Goal: Information Seeking & Learning: Check status

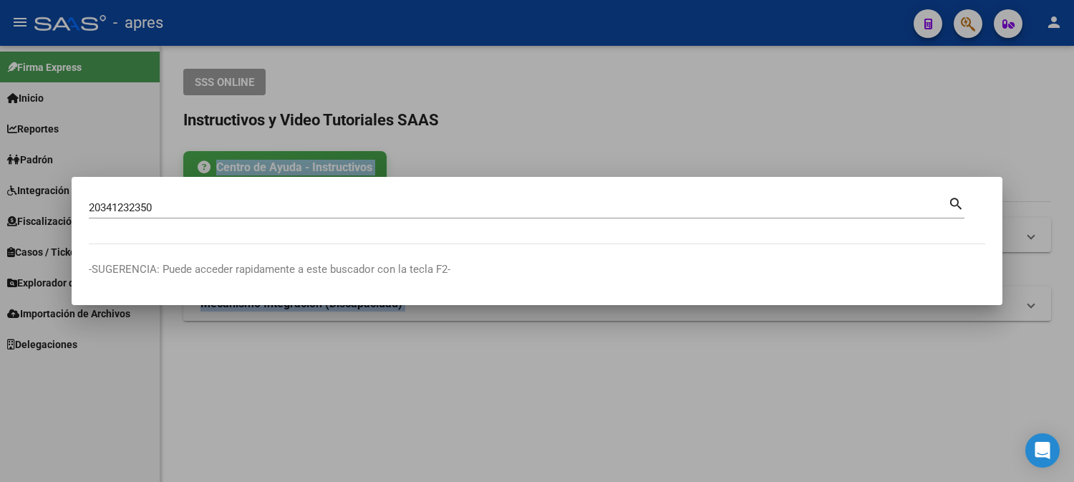
drag, startPoint x: 205, startPoint y: 198, endPoint x: -10, endPoint y: 183, distance: 216.0
click at [0, 183] on html "menu - apres person Firma Express Inicio Calendario SSS Instructivos Contacto O…" at bounding box center [537, 241] width 1074 height 482
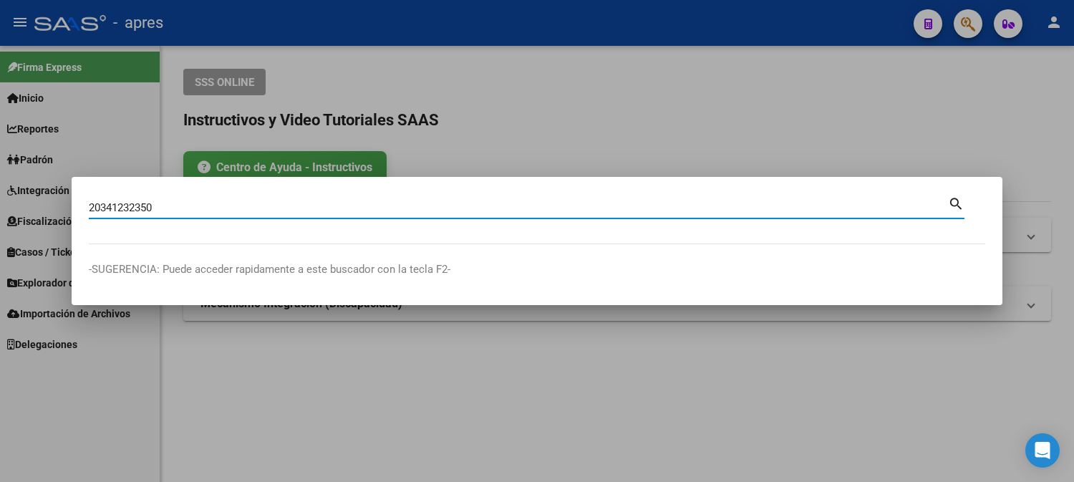
click at [229, 209] on input "20341232350" at bounding box center [518, 207] width 859 height 13
paste input "-38298181-3"
type input "20382981813"
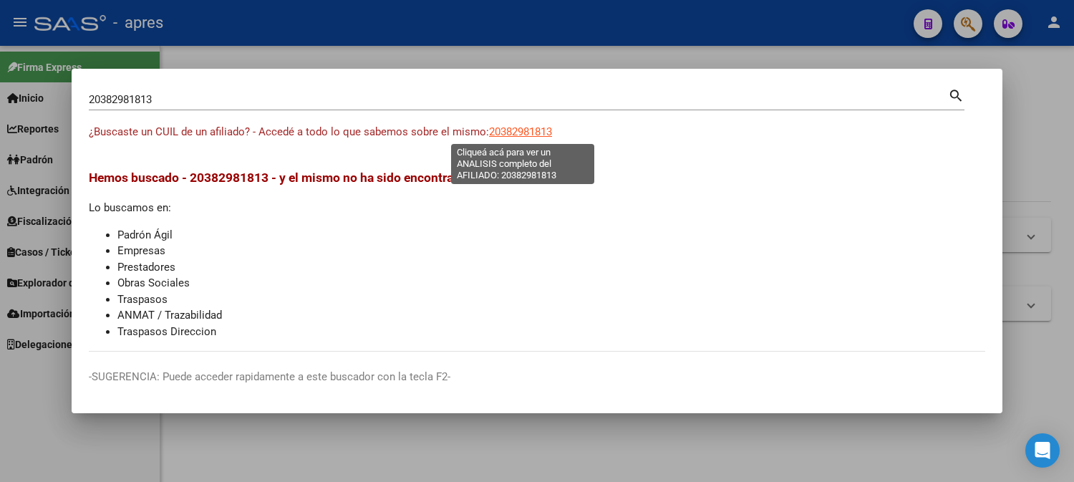
click at [506, 132] on span "20382981813" at bounding box center [520, 131] width 63 height 13
type textarea "20382981813"
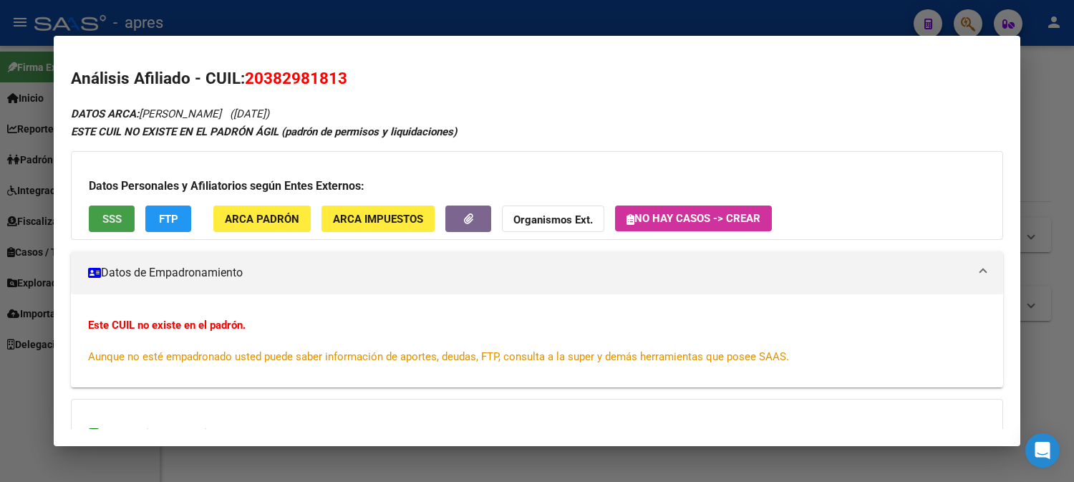
click at [103, 215] on span "SSS" at bounding box center [111, 219] width 19 height 13
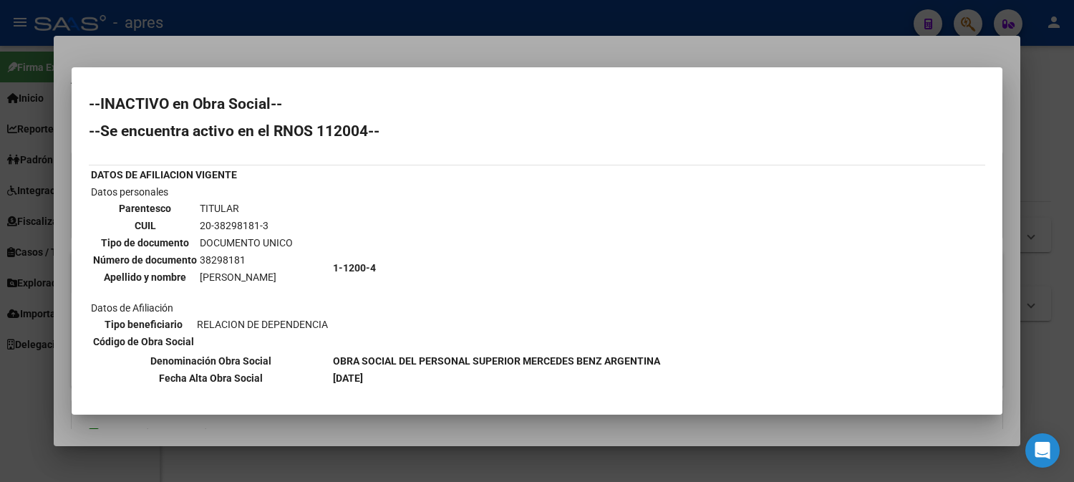
click at [843, 20] on div at bounding box center [537, 241] width 1074 height 482
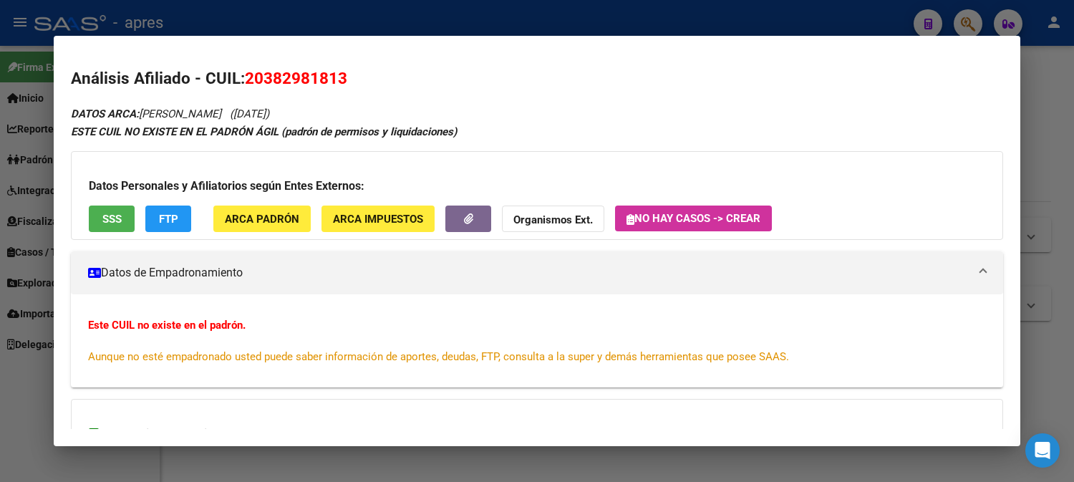
click at [470, 8] on div at bounding box center [537, 241] width 1074 height 482
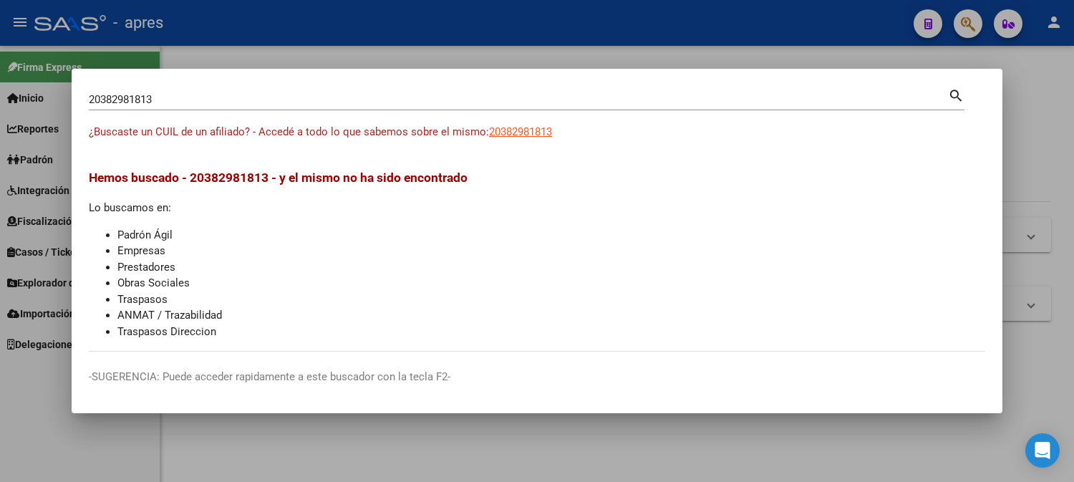
click at [471, 8] on div at bounding box center [537, 241] width 1074 height 482
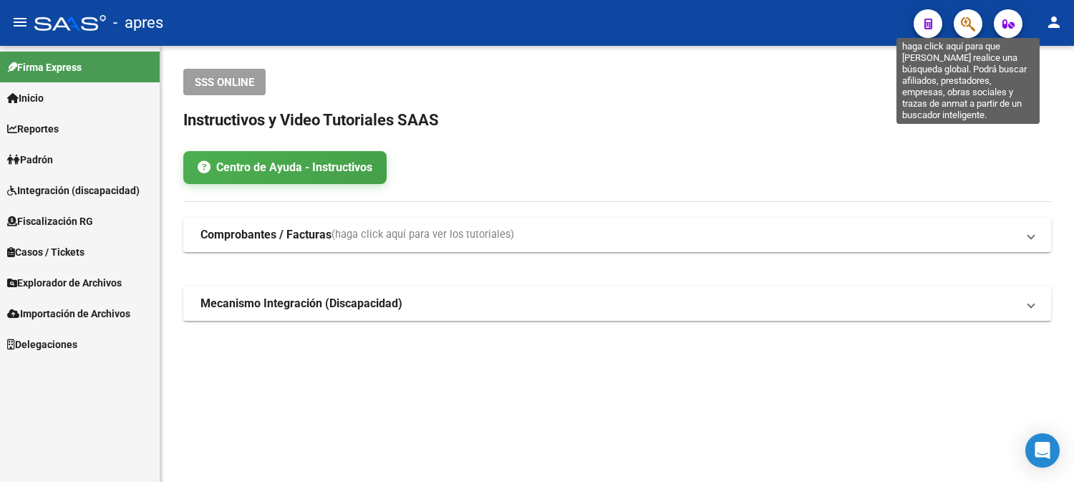
click at [968, 24] on icon "button" at bounding box center [968, 24] width 14 height 16
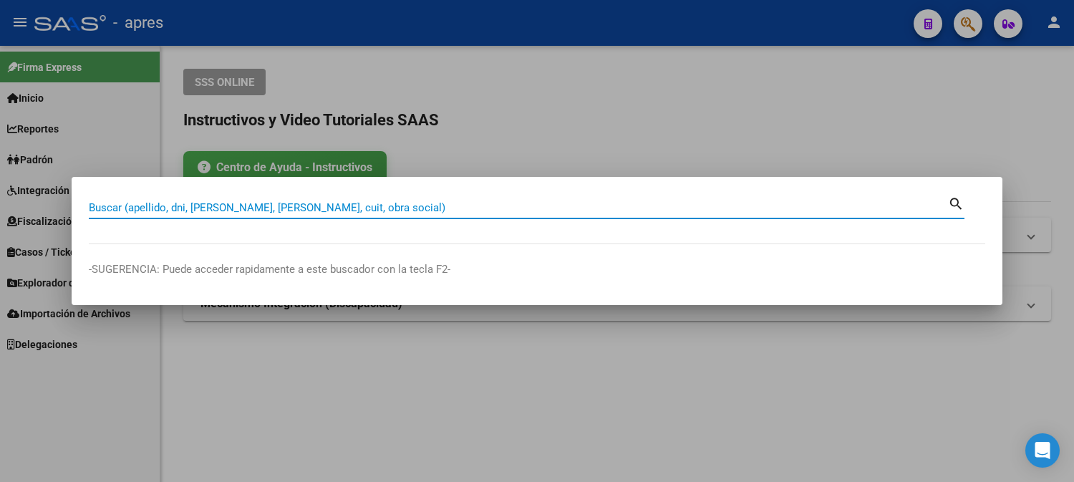
paste input "20285694346"
type input "20285694346"
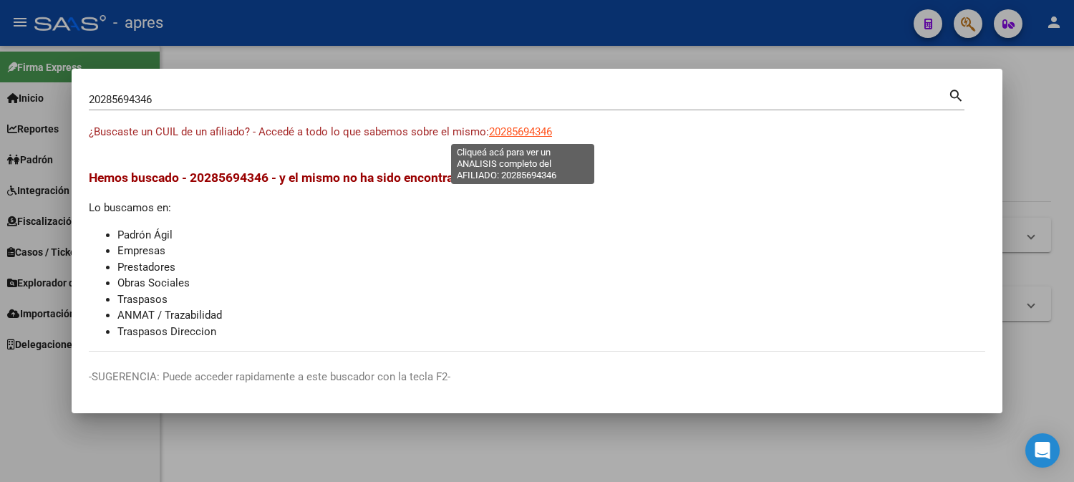
click at [516, 134] on span "20285694346" at bounding box center [520, 131] width 63 height 13
type textarea "20285694346"
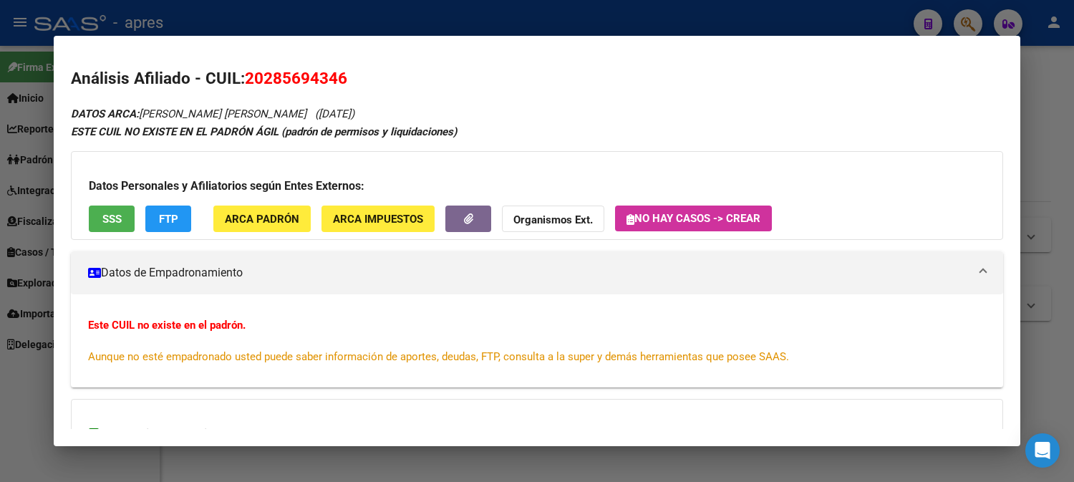
click at [105, 222] on span "SSS" at bounding box center [111, 219] width 19 height 13
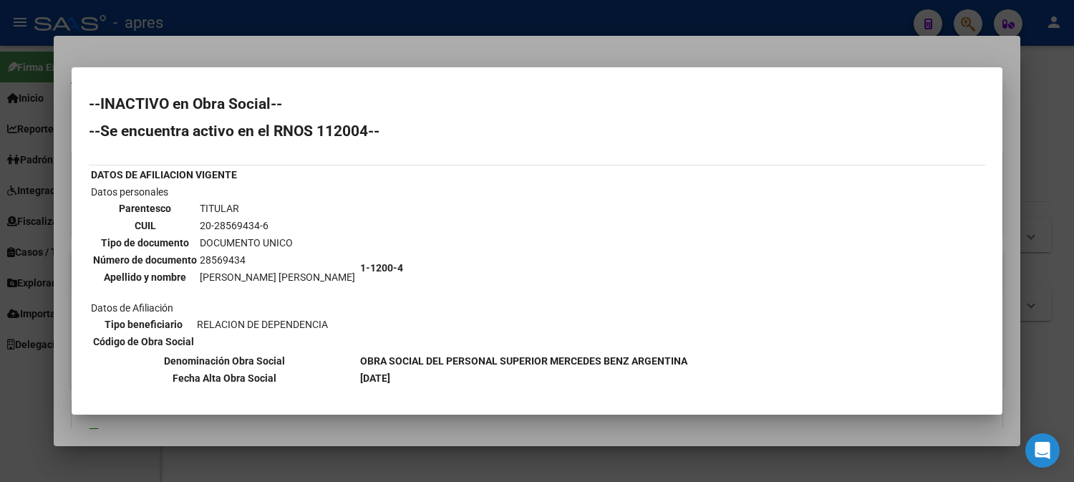
click at [319, 31] on div at bounding box center [537, 241] width 1074 height 482
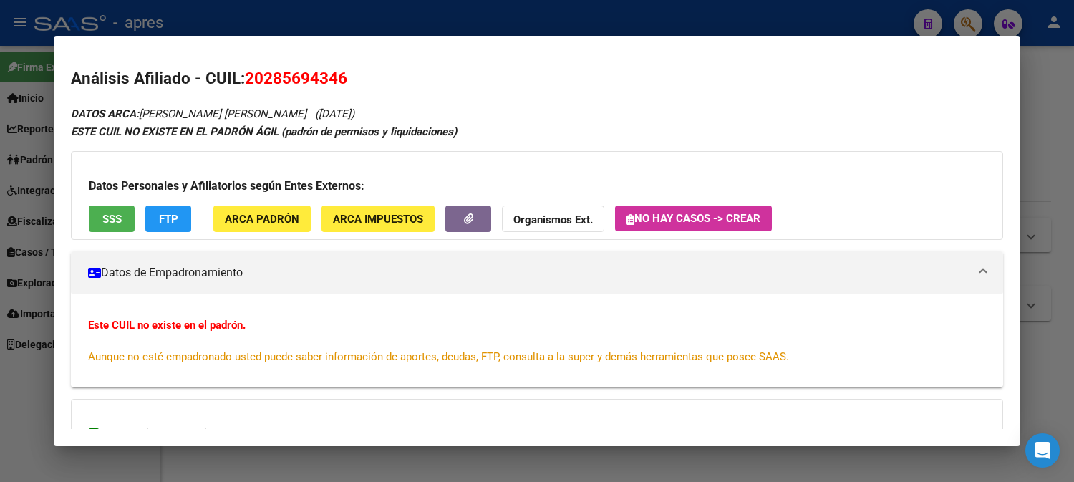
click at [319, 31] on div at bounding box center [537, 241] width 1074 height 482
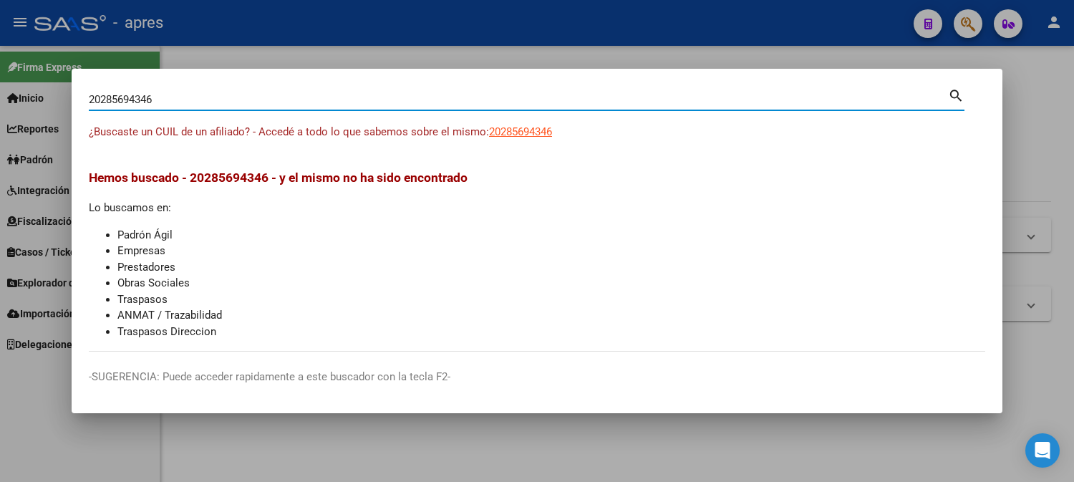
drag, startPoint x: 218, startPoint y: 97, endPoint x: -10, endPoint y: -62, distance: 278.2
click at [0, 0] on html "menu - apres person Firma Express Inicio Calendario SSS Instructivos Contacto O…" at bounding box center [537, 241] width 1074 height 482
paste input
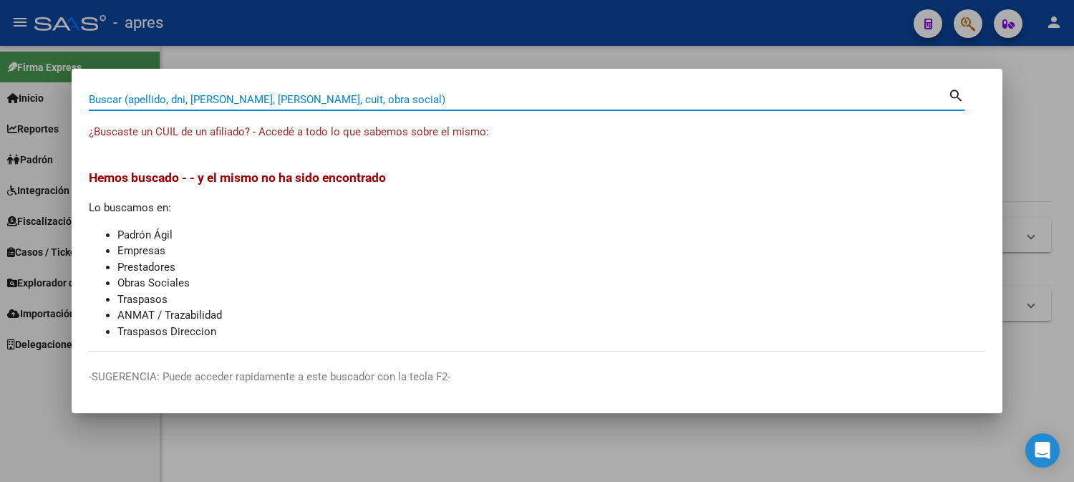
paste input
paste input "20345012363"
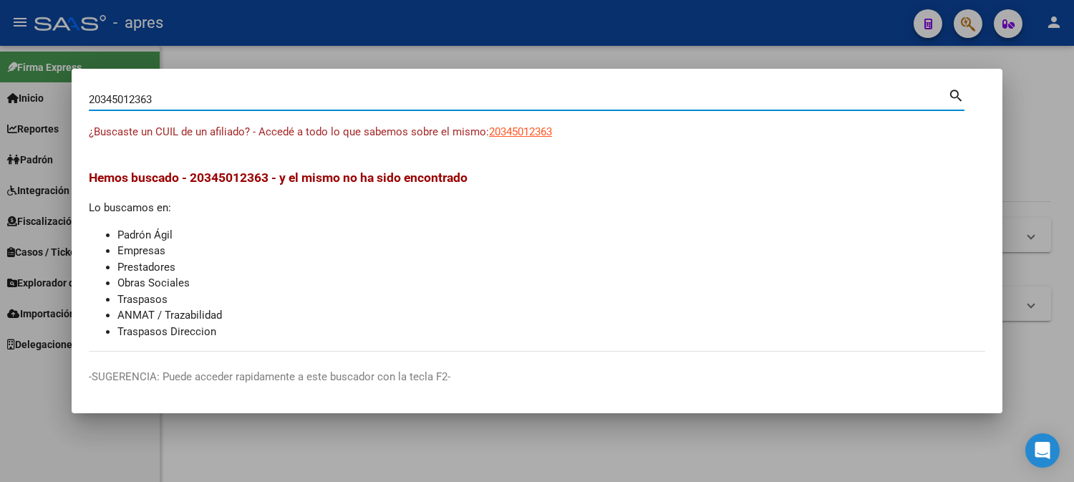
type input "20345012363"
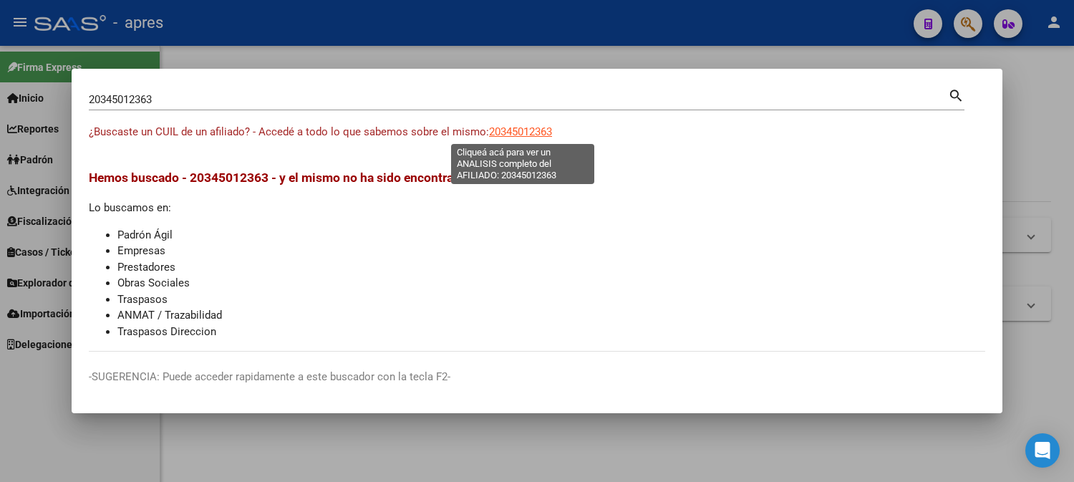
click at [526, 132] on span "20345012363" at bounding box center [520, 131] width 63 height 13
type textarea "20345012363"
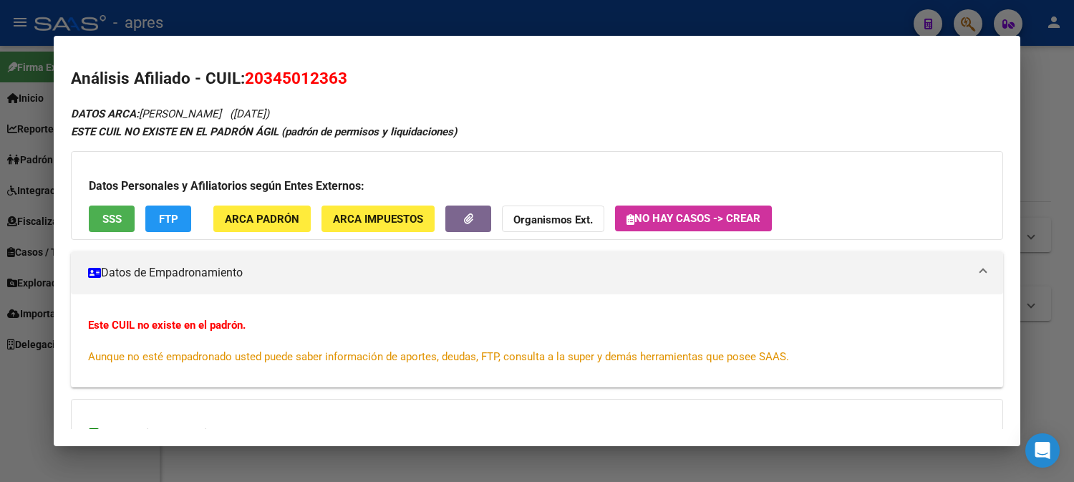
click at [110, 213] on span "SSS" at bounding box center [111, 219] width 19 height 13
